Goal: Task Accomplishment & Management: Manage account settings

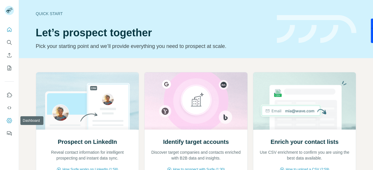
click at [9, 124] on icon "Dashboard" at bounding box center [9, 121] width 6 height 6
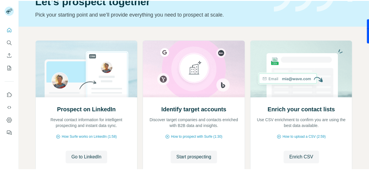
scroll to position [31, 0]
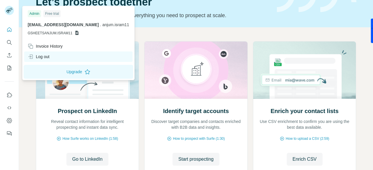
click at [46, 56] on div "Log out" at bounding box center [39, 57] width 22 height 6
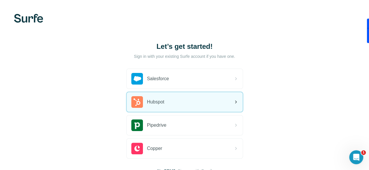
scroll to position [45, 0]
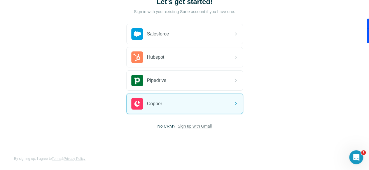
click at [177, 124] on span "Sign up with Gmail" at bounding box center [194, 127] width 34 height 6
click at [126, 144] on button "Sign up with Google" at bounding box center [184, 141] width 117 height 12
